Goal: Find specific page/section: Find specific page/section

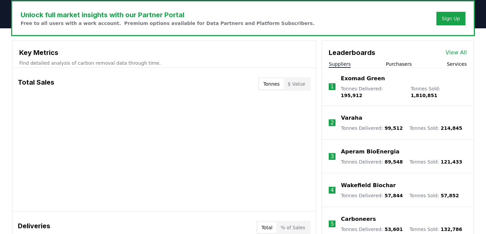
scroll to position [264, 0]
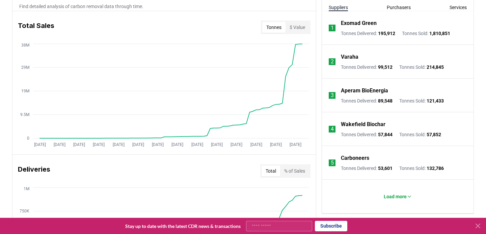
click at [346, 58] on p "Varaha" at bounding box center [350, 57] width 18 height 8
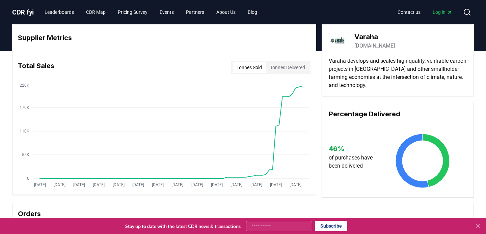
click at [437, 14] on span "Log in" at bounding box center [443, 12] width 20 height 7
click at [287, 66] on button "Tonnes Delivered" at bounding box center [287, 67] width 43 height 11
click at [238, 69] on button "Tonnes Sold" at bounding box center [249, 67] width 33 height 11
click at [273, 64] on button "Tonnes Delivered" at bounding box center [287, 67] width 43 height 11
click at [242, 70] on button "Tonnes Sold" at bounding box center [249, 67] width 33 height 11
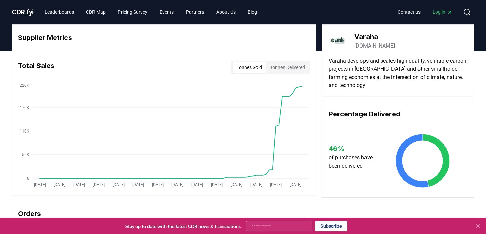
click at [268, 65] on button "Tonnes Delivered" at bounding box center [287, 67] width 43 height 11
click at [249, 66] on button "Tonnes Sold" at bounding box center [249, 67] width 33 height 11
click at [297, 73] on button "Tonnes Delivered" at bounding box center [287, 67] width 43 height 11
click at [246, 68] on button "Tonnes Sold" at bounding box center [249, 67] width 33 height 11
